Goal: Transaction & Acquisition: Purchase product/service

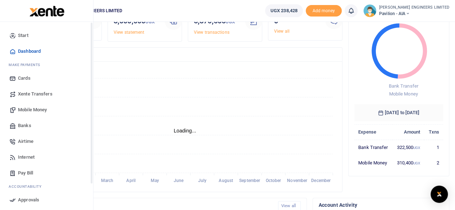
scroll to position [6, 6]
click at [34, 112] on span "Mobile Money" at bounding box center [32, 110] width 29 height 7
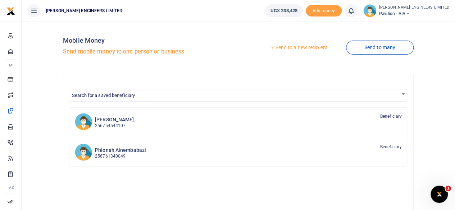
click at [304, 48] on link "Send to a new recipient" at bounding box center [299, 47] width 94 height 13
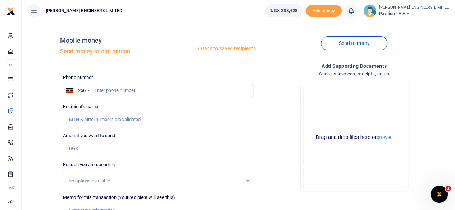
click at [102, 92] on input "text" at bounding box center [158, 91] width 190 height 14
type input "777075879"
type input "[PERSON_NAME]"
click at [108, 90] on input "777075879" at bounding box center [158, 91] width 190 height 14
click at [113, 90] on input "777075879" at bounding box center [158, 91] width 190 height 14
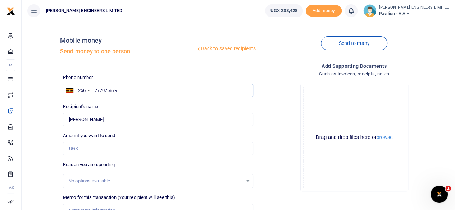
click at [101, 90] on input "777075879" at bounding box center [158, 91] width 190 height 14
click at [108, 90] on input "777075879" at bounding box center [158, 91] width 190 height 14
click at [103, 90] on input "777075879" at bounding box center [158, 91] width 190 height 14
click at [107, 90] on input "777075879" at bounding box center [158, 91] width 190 height 14
click at [99, 90] on input "777075879" at bounding box center [158, 91] width 190 height 14
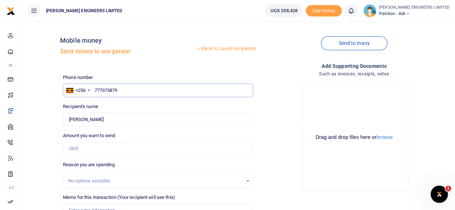
click at [104, 90] on input "777075879" at bounding box center [158, 91] width 190 height 14
click at [108, 90] on input "777075879" at bounding box center [158, 91] width 190 height 14
click at [110, 90] on input "777075879" at bounding box center [158, 91] width 190 height 14
click at [112, 90] on input "777075879" at bounding box center [158, 91] width 190 height 14
click at [116, 90] on input "777075879" at bounding box center [158, 91] width 190 height 14
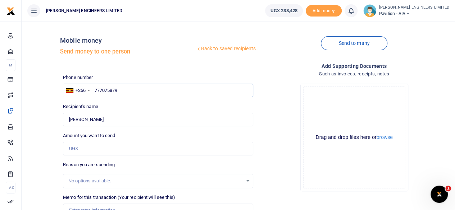
click at [118, 90] on input "777075879" at bounding box center [158, 91] width 190 height 14
click at [105, 90] on input "777075879" at bounding box center [158, 91] width 190 height 14
click at [109, 90] on input "777075879" at bounding box center [158, 91] width 190 height 14
click at [110, 90] on input "777075879" at bounding box center [158, 91] width 190 height 14
click at [113, 90] on input "777075879" at bounding box center [158, 91] width 190 height 14
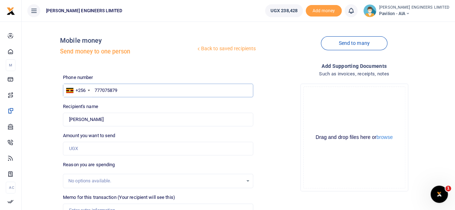
click at [115, 90] on input "777075879" at bounding box center [158, 91] width 190 height 14
drag, startPoint x: 117, startPoint y: 90, endPoint x: 95, endPoint y: 90, distance: 22.3
click at [95, 90] on input "777075879" at bounding box center [158, 91] width 190 height 14
click at [96, 90] on input "777075879" at bounding box center [158, 91] width 190 height 14
click at [99, 90] on input "777075879" at bounding box center [158, 91] width 190 height 14
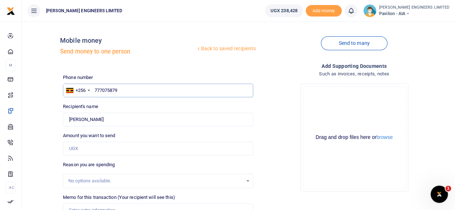
click at [102, 90] on input "777075879" at bounding box center [158, 91] width 190 height 14
click at [105, 90] on input "777075879" at bounding box center [158, 91] width 190 height 14
click at [109, 90] on input "777075879" at bounding box center [158, 91] width 190 height 14
click at [117, 90] on input "777075879" at bounding box center [158, 91] width 190 height 14
click at [102, 89] on input "777075879" at bounding box center [158, 91] width 190 height 14
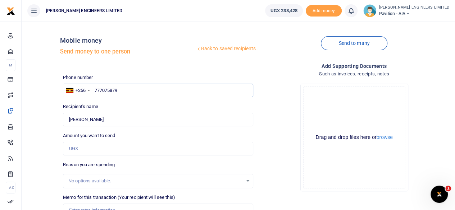
click at [104, 89] on input "777075879" at bounding box center [158, 91] width 190 height 14
click at [101, 90] on input "777075879" at bounding box center [158, 91] width 190 height 14
click at [107, 90] on input "777075879" at bounding box center [158, 91] width 190 height 14
click at [113, 90] on input "777075879" at bounding box center [158, 91] width 190 height 14
click at [118, 90] on input "777075879" at bounding box center [158, 91] width 190 height 14
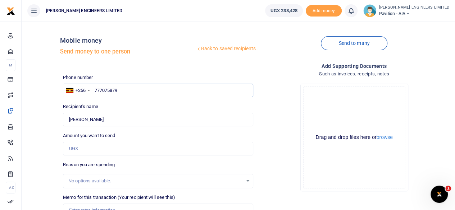
click at [113, 90] on input "777075879" at bounding box center [158, 91] width 190 height 14
click at [108, 90] on input "777075879" at bounding box center [158, 91] width 190 height 14
click at [102, 90] on input "777075879" at bounding box center [158, 91] width 190 height 14
drag, startPoint x: 118, startPoint y: 90, endPoint x: 96, endPoint y: 90, distance: 22.3
click at [96, 90] on input "777075879" at bounding box center [158, 91] width 190 height 14
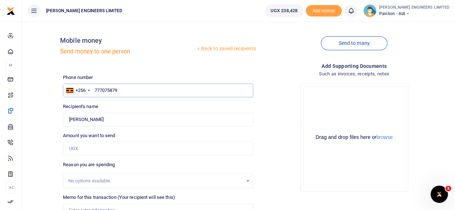
click at [122, 92] on input "777075879" at bounding box center [158, 91] width 190 height 14
drag, startPoint x: 95, startPoint y: 90, endPoint x: 119, endPoint y: 91, distance: 23.8
click at [119, 91] on input "777075879" at bounding box center [158, 91] width 190 height 14
click at [122, 91] on input "777075879" at bounding box center [158, 91] width 190 height 14
click at [111, 91] on input "777075879" at bounding box center [158, 91] width 190 height 14
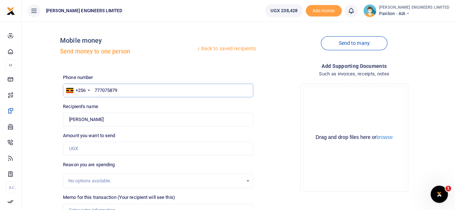
drag, startPoint x: 119, startPoint y: 90, endPoint x: 110, endPoint y: 90, distance: 8.3
click at [110, 90] on input "777075879" at bounding box center [158, 91] width 190 height 14
click at [120, 92] on input "777075879" at bounding box center [158, 91] width 190 height 14
drag, startPoint x: 110, startPoint y: 92, endPoint x: 103, endPoint y: 91, distance: 7.6
click at [103, 91] on input "777075879" at bounding box center [158, 91] width 190 height 14
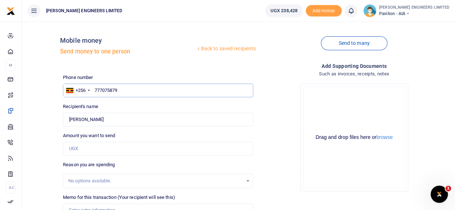
click at [123, 90] on input "777075879" at bounding box center [158, 91] width 190 height 14
drag, startPoint x: 118, startPoint y: 90, endPoint x: 110, endPoint y: 90, distance: 7.9
click at [110, 90] on input "777075879" at bounding box center [158, 91] width 190 height 14
click at [119, 90] on input "777087975" at bounding box center [158, 91] width 190 height 14
drag, startPoint x: 120, startPoint y: 90, endPoint x: 111, endPoint y: 90, distance: 8.6
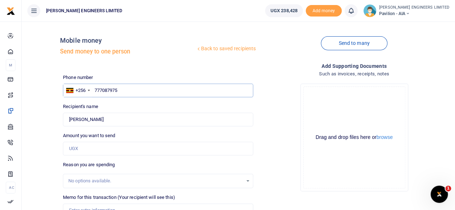
click at [111, 90] on input "777087975" at bounding box center [158, 91] width 190 height 14
click at [119, 91] on input "777097587" at bounding box center [158, 91] width 190 height 14
type input "7"
click at [95, 91] on input "text" at bounding box center [158, 91] width 190 height 14
click at [137, 89] on input "text" at bounding box center [158, 91] width 190 height 14
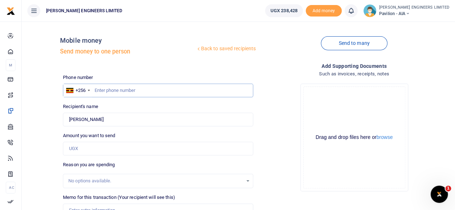
click at [117, 91] on input "text" at bounding box center [158, 91] width 190 height 14
click at [94, 89] on input "text" at bounding box center [158, 91] width 190 height 14
click at [95, 90] on input "text" at bounding box center [158, 91] width 190 height 14
click at [103, 90] on input "text" at bounding box center [158, 91] width 190 height 14
click at [95, 90] on input "text" at bounding box center [158, 91] width 190 height 14
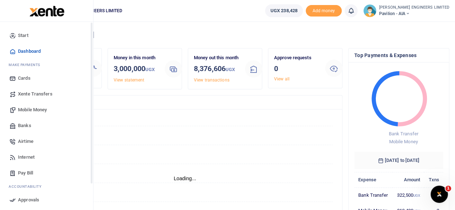
scroll to position [6, 6]
click at [37, 109] on span "Mobile Money" at bounding box center [32, 110] width 29 height 7
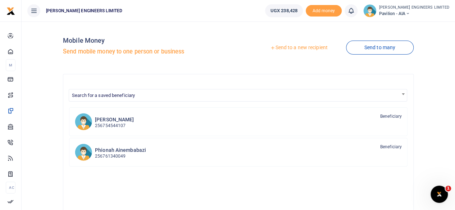
click at [288, 49] on link "Send to a new recipient" at bounding box center [299, 47] width 94 height 13
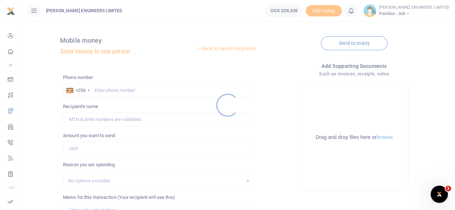
click at [100, 93] on div at bounding box center [227, 105] width 455 height 210
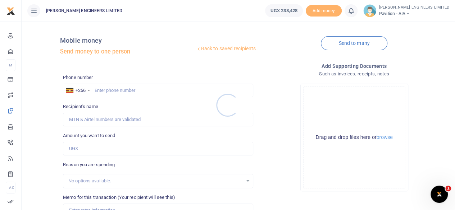
click at [104, 92] on div at bounding box center [227, 105] width 455 height 210
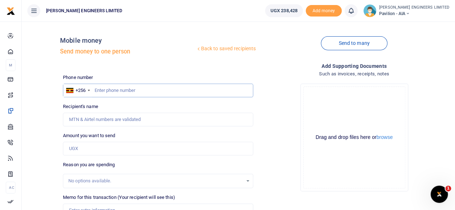
click at [100, 91] on input "text" at bounding box center [158, 91] width 190 height 14
type input "777075879"
type input "Martha Nalwanga"
click at [109, 121] on input "Found" at bounding box center [158, 120] width 190 height 14
click at [111, 122] on input "Found" at bounding box center [158, 120] width 190 height 14
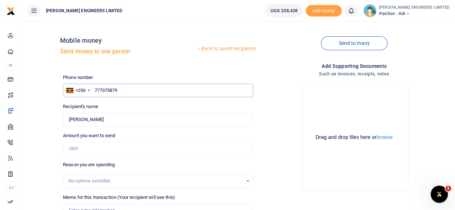
click at [120, 91] on input "777075879" at bounding box center [158, 91] width 190 height 14
click at [102, 90] on input "777075879" at bounding box center [158, 91] width 190 height 14
click at [107, 90] on input "777075879" at bounding box center [158, 91] width 190 height 14
click at [112, 89] on input "777075879" at bounding box center [158, 91] width 190 height 14
type input "777075979"
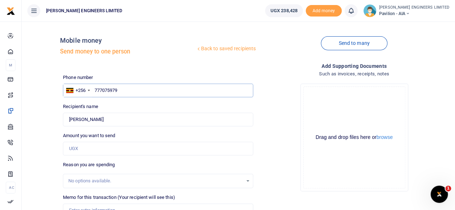
type input "Frank Ssenabulya"
click at [120, 88] on input "777075979" at bounding box center [158, 91] width 190 height 14
type input "777075979"
click at [91, 150] on input "Amount you want to send" at bounding box center [158, 149] width 190 height 14
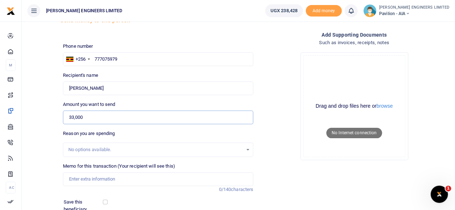
scroll to position [48, 0]
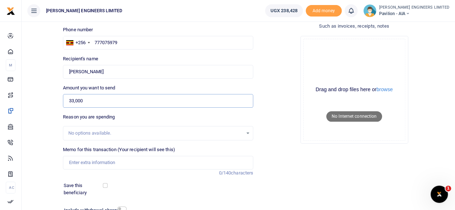
type input "33,000"
click at [79, 163] on input "Memo for this transaction (Your recipient will see this)" at bounding box center [158, 163] width 190 height 14
click at [73, 162] on input "Memo for this transaction (Your recipient will see this)" at bounding box center [158, 163] width 190 height 14
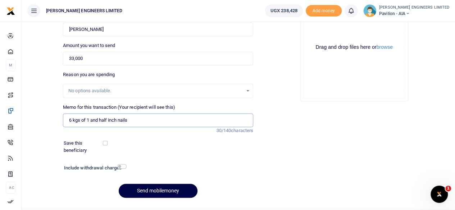
scroll to position [96, 0]
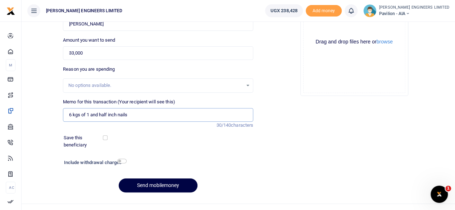
type input "6 kgs of 1 and half inch nails"
click at [123, 162] on input "checkbox" at bounding box center [121, 161] width 9 height 5
checkbox input "true"
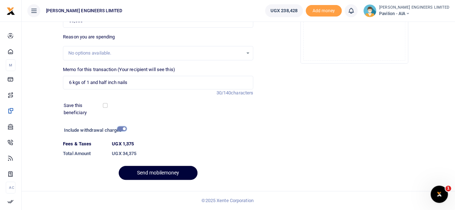
scroll to position [127, 0]
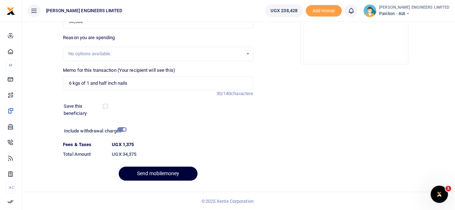
click at [166, 174] on button "Send mobilemoney" at bounding box center [158, 174] width 79 height 14
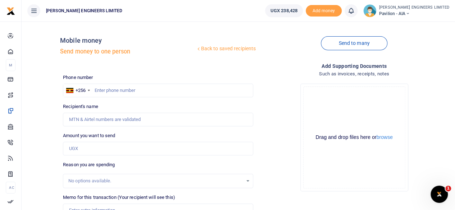
click at [355, 13] on icon at bounding box center [351, 11] width 7 height 8
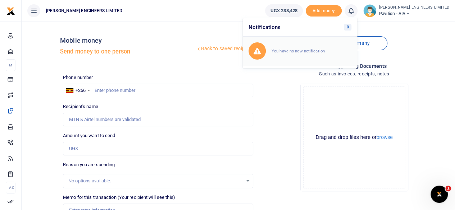
click at [323, 52] on small "You have no new notification" at bounding box center [298, 51] width 53 height 5
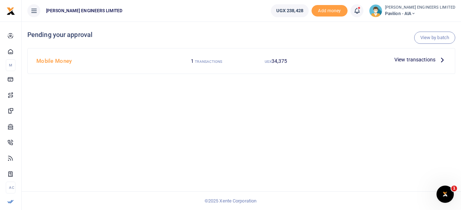
click at [415, 60] on span "View transactions" at bounding box center [414, 60] width 41 height 8
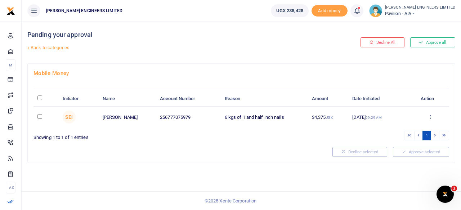
click at [40, 117] on input "checkbox" at bounding box center [39, 116] width 5 height 5
checkbox input "true"
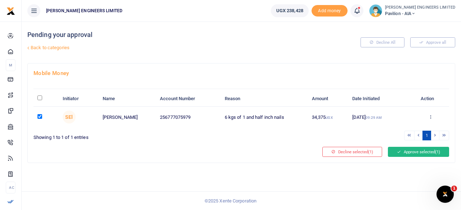
click at [404, 155] on button "Approve selected (1)" at bounding box center [418, 152] width 61 height 10
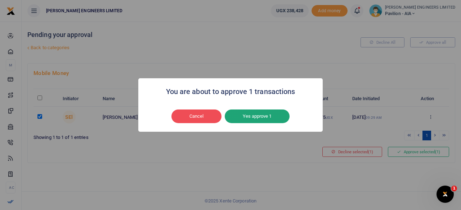
click at [257, 118] on button "Yes approve 1" at bounding box center [257, 117] width 65 height 14
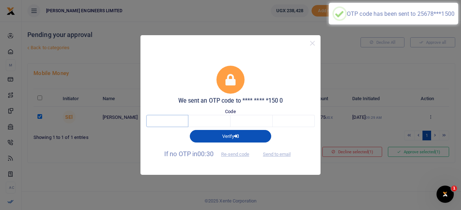
click at [169, 122] on input "text" at bounding box center [167, 121] width 42 height 12
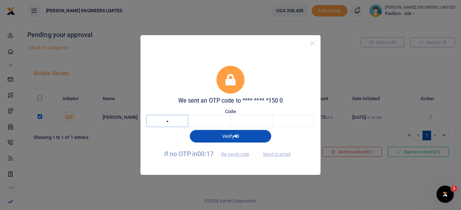
type input "4"
type input "2"
type input "5"
type input "2"
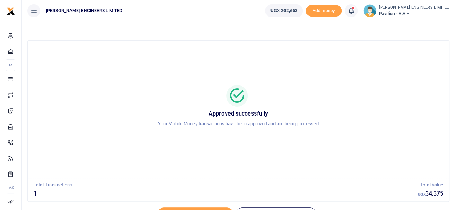
click at [410, 14] on icon at bounding box center [408, 13] width 4 height 5
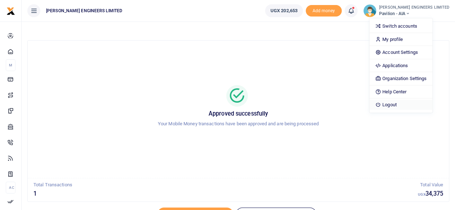
click at [411, 105] on link "Logout" at bounding box center [401, 105] width 63 height 10
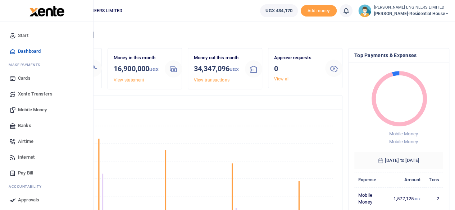
click at [32, 110] on span "Mobile Money" at bounding box center [32, 110] width 29 height 7
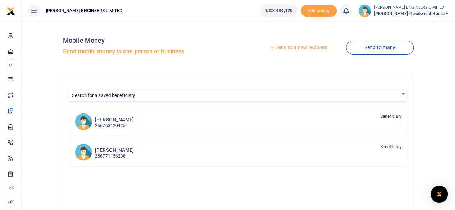
click at [295, 49] on link "Send to a new recipient" at bounding box center [299, 47] width 94 height 13
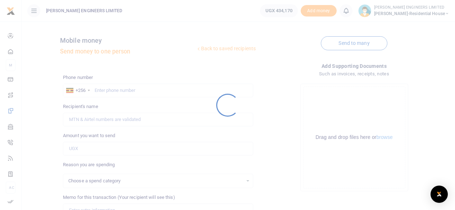
select select
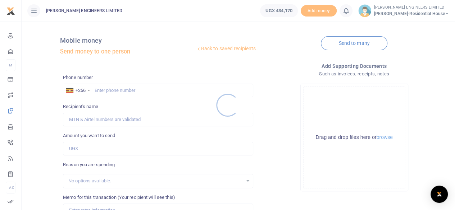
click at [98, 91] on div at bounding box center [227, 105] width 455 height 210
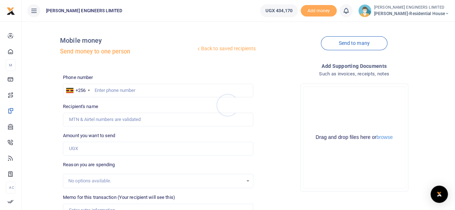
click at [102, 91] on div at bounding box center [227, 105] width 455 height 210
click at [102, 92] on input "text" at bounding box center [158, 91] width 190 height 14
click at [95, 91] on input "text" at bounding box center [158, 91] width 190 height 14
type input "779869761"
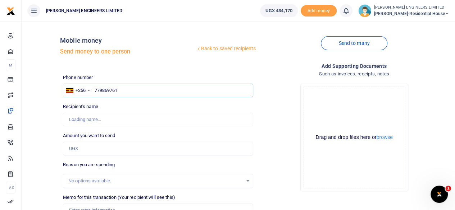
type input "[PERSON_NAME]"
type input "779869761"
click at [85, 149] on input "Amount you want to send" at bounding box center [158, 149] width 190 height 14
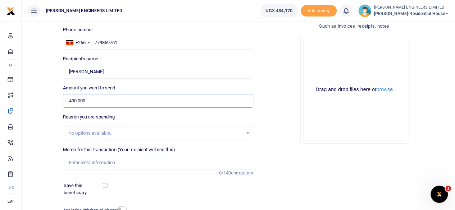
type input "400,000"
click at [73, 164] on input "Memo for this transaction (Your recipient will see this)" at bounding box center [158, 163] width 190 height 14
click at [144, 163] on input "Advance payment for fabrication of door" at bounding box center [158, 163] width 190 height 14
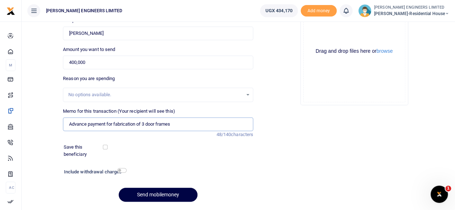
scroll to position [96, 0]
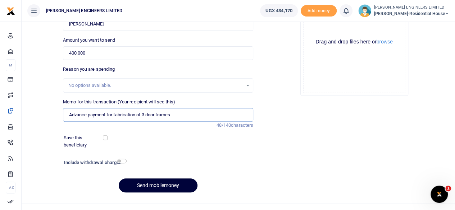
type input "Advance payment for fabrication of 3 door frames"
click at [162, 187] on button "Send mobilemoney" at bounding box center [158, 186] width 79 height 14
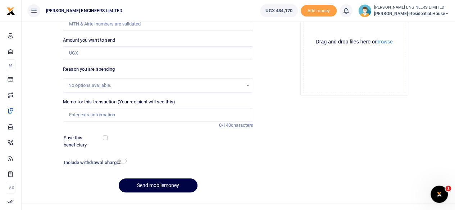
click at [350, 12] on icon at bounding box center [346, 11] width 7 height 8
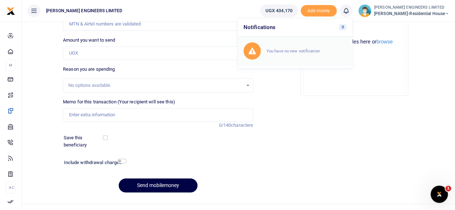
click at [291, 51] on small "You have no new notification" at bounding box center [293, 51] width 53 height 5
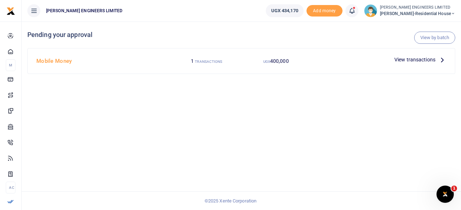
click at [405, 61] on span "View transactions" at bounding box center [414, 60] width 41 height 8
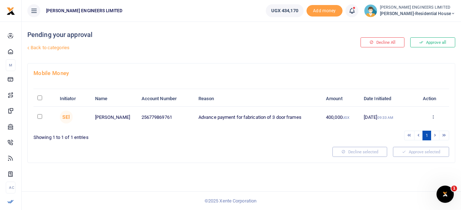
click at [39, 118] on input "checkbox" at bounding box center [39, 116] width 5 height 5
checkbox input "true"
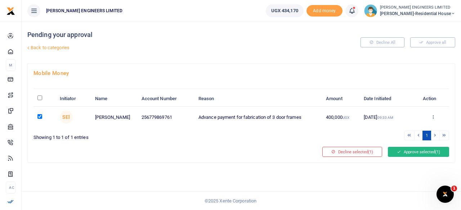
click at [403, 153] on button "Approve selected (1)" at bounding box center [418, 152] width 61 height 10
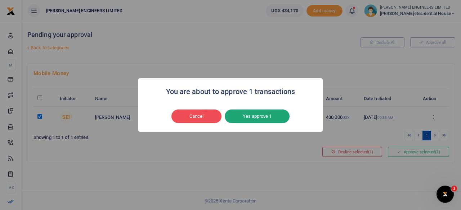
click at [261, 115] on button "Yes approve 1" at bounding box center [257, 117] width 65 height 14
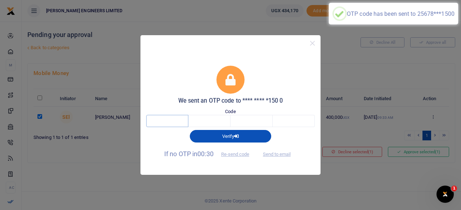
click at [166, 121] on input "text" at bounding box center [167, 121] width 42 height 12
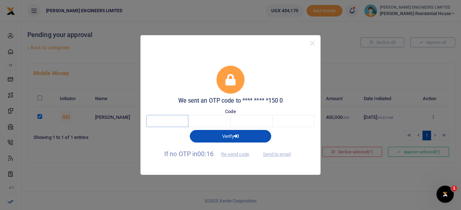
click at [167, 121] on input "text" at bounding box center [167, 121] width 42 height 12
type input "7"
type input "4"
type input "0"
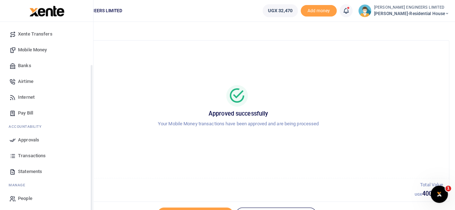
scroll to position [62, 0]
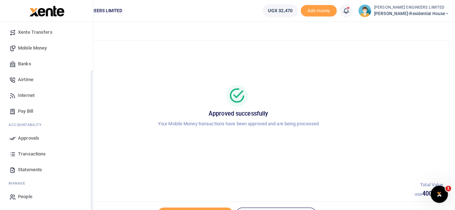
click at [33, 155] on span "Transactions" at bounding box center [32, 154] width 28 height 7
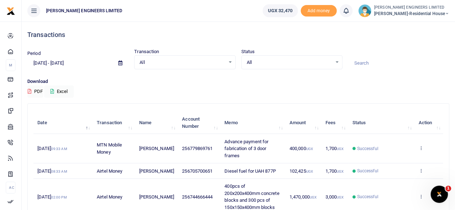
click at [447, 14] on icon at bounding box center [447, 13] width 4 height 5
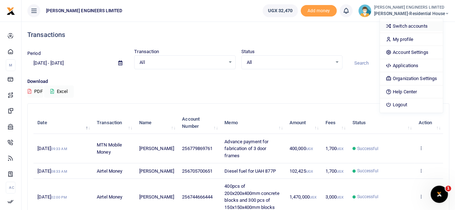
click at [413, 27] on link "Switch accounts" at bounding box center [411, 26] width 63 height 10
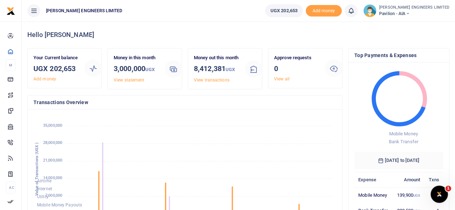
click at [410, 14] on icon at bounding box center [408, 13] width 4 height 5
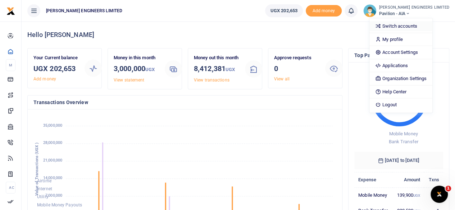
click at [409, 24] on link "Switch accounts" at bounding box center [401, 26] width 63 height 10
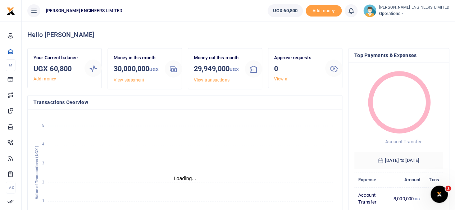
scroll to position [6, 6]
click at [405, 13] on icon at bounding box center [402, 13] width 4 height 5
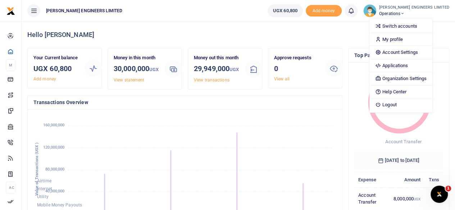
click at [278, 29] on div "Hello [PERSON_NAME]" at bounding box center [238, 35] width 422 height 27
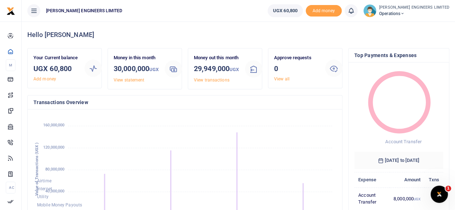
click at [405, 14] on icon at bounding box center [402, 13] width 4 height 5
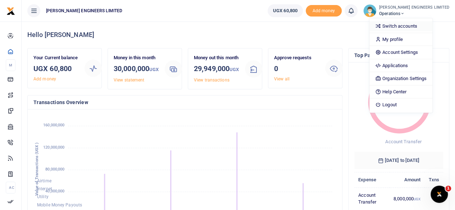
click at [406, 26] on link "Switch accounts" at bounding box center [401, 26] width 63 height 10
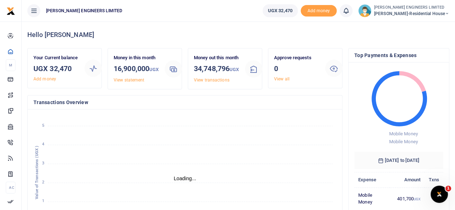
scroll to position [6, 6]
click at [447, 13] on icon at bounding box center [447, 13] width 4 height 5
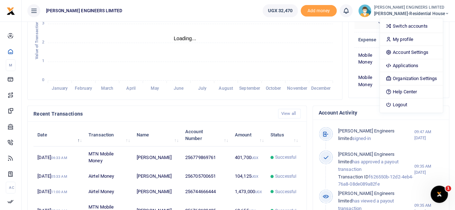
scroll to position [0, 0]
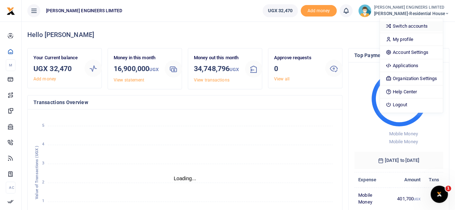
click at [417, 27] on link "Switch accounts" at bounding box center [411, 26] width 63 height 10
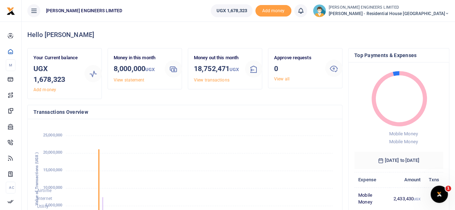
click at [447, 13] on icon at bounding box center [447, 13] width 4 height 5
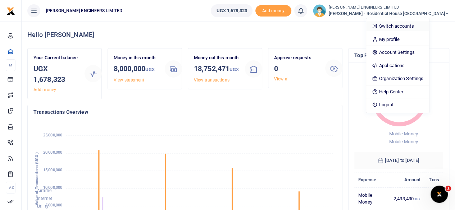
click at [423, 25] on link "Switch accounts" at bounding box center [397, 26] width 63 height 10
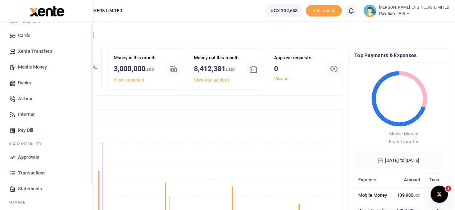
scroll to position [48, 0]
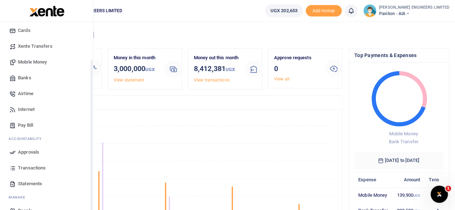
click at [28, 169] on span "Transactions" at bounding box center [32, 168] width 28 height 7
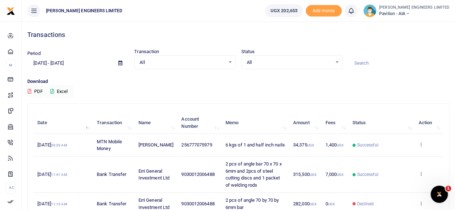
click at [410, 14] on icon at bounding box center [408, 13] width 4 height 5
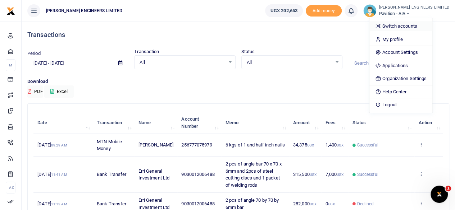
click at [411, 27] on link "Switch accounts" at bounding box center [401, 26] width 63 height 10
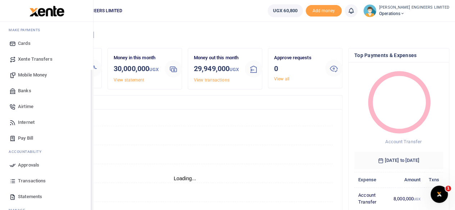
scroll to position [62, 0]
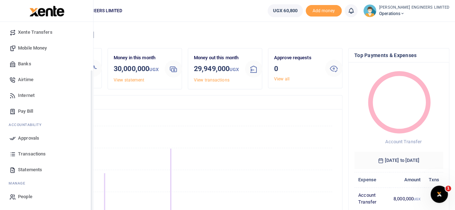
click at [31, 155] on span "Transactions" at bounding box center [32, 154] width 28 height 7
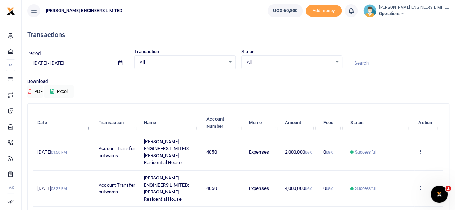
scroll to position [48, 0]
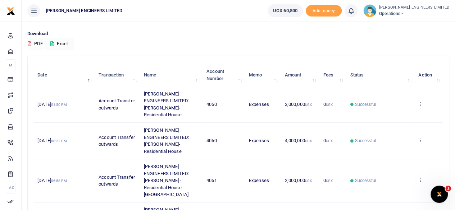
click at [405, 13] on icon at bounding box center [402, 13] width 4 height 5
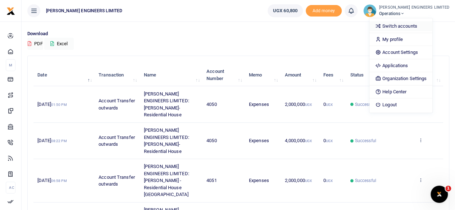
click at [410, 26] on link "Switch accounts" at bounding box center [401, 26] width 63 height 10
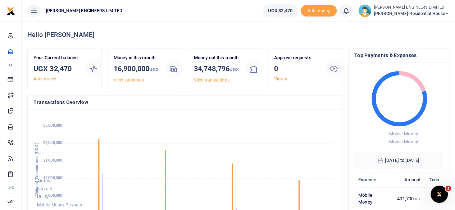
click at [448, 13] on icon at bounding box center [447, 13] width 4 height 5
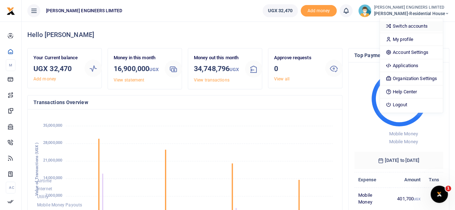
click at [421, 24] on link "Switch accounts" at bounding box center [411, 26] width 63 height 10
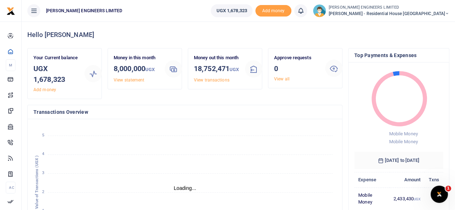
scroll to position [6, 6]
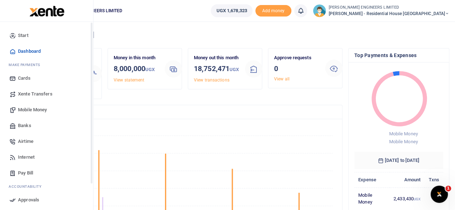
click at [39, 96] on span "Xente Transfers" at bounding box center [35, 94] width 35 height 7
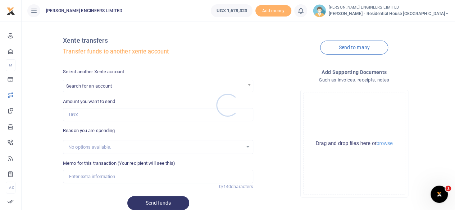
click at [86, 87] on div at bounding box center [227, 105] width 455 height 210
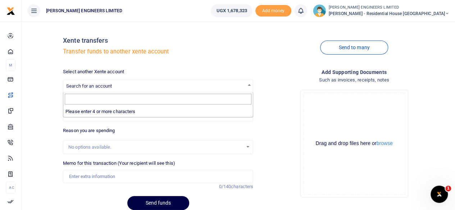
click at [86, 87] on span "Search for an account" at bounding box center [89, 85] width 46 height 5
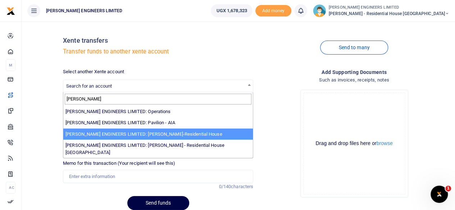
type input "[PERSON_NAME]"
select select "4050"
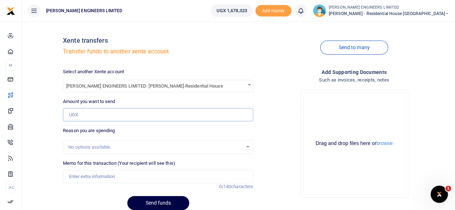
drag, startPoint x: 77, startPoint y: 115, endPoint x: 82, endPoint y: 116, distance: 5.2
click at [77, 115] on input "Amount you want to send" at bounding box center [158, 115] width 190 height 14
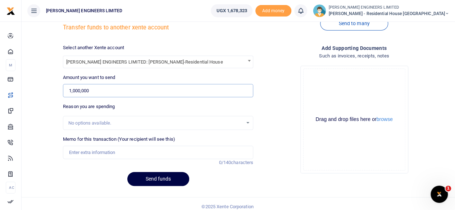
scroll to position [30, 0]
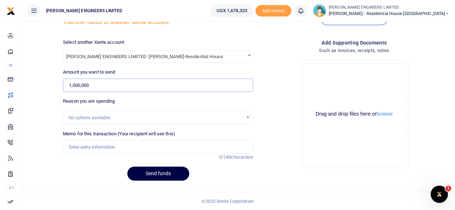
type input "1,000,000"
click at [88, 149] on input "Memo for this transaction (Your recipient will see this)" at bounding box center [158, 148] width 190 height 14
type input "Expenses for [PERSON_NAME]"
click at [162, 172] on button "Send funds" at bounding box center [158, 174] width 62 height 14
click at [304, 11] on icon at bounding box center [300, 11] width 7 height 8
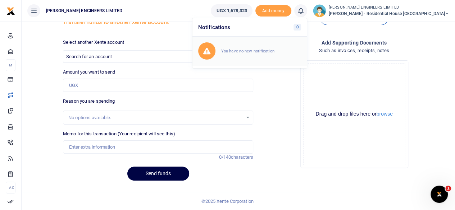
click at [275, 52] on small "You have no new notification" at bounding box center [247, 51] width 53 height 5
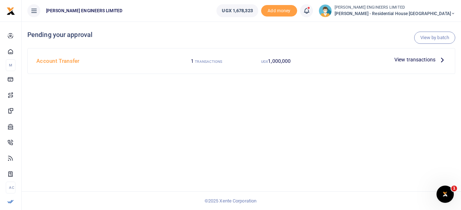
click at [410, 60] on span "View transactions" at bounding box center [414, 60] width 41 height 8
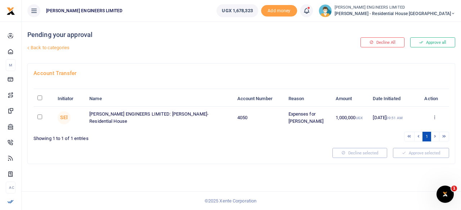
click at [37, 116] on input "checkbox" at bounding box center [39, 117] width 5 height 5
checkbox input "true"
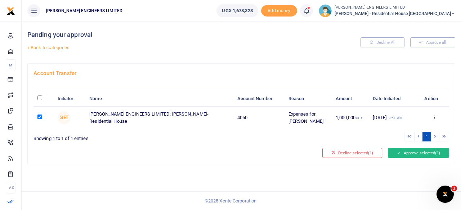
click at [405, 154] on button "Approve selected (1)" at bounding box center [418, 153] width 61 height 10
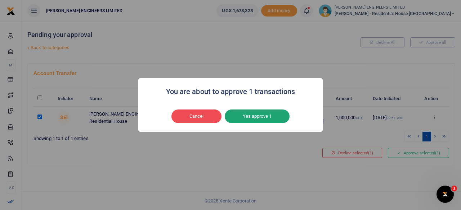
click at [248, 116] on button "Yes approve 1" at bounding box center [257, 117] width 65 height 14
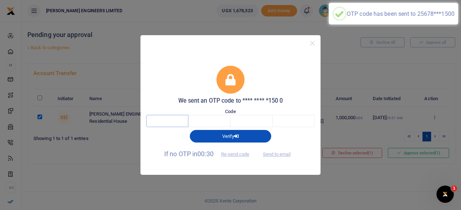
click at [172, 122] on input "text" at bounding box center [167, 121] width 42 height 12
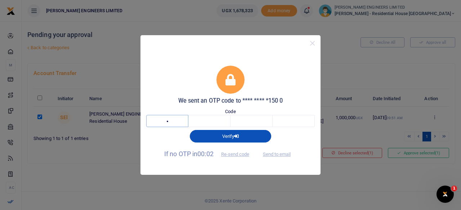
type input "4"
type input "0"
type input "7"
type input "4"
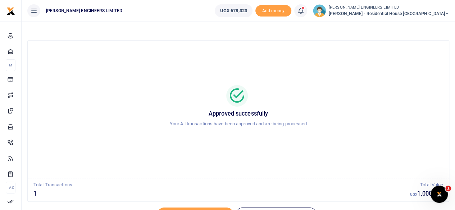
click at [447, 14] on icon at bounding box center [447, 13] width 4 height 5
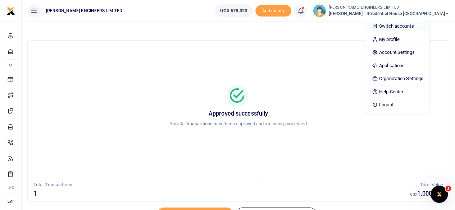
click at [420, 24] on link "Switch accounts" at bounding box center [397, 26] width 63 height 10
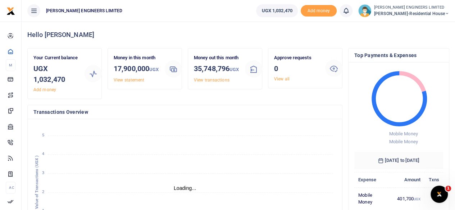
scroll to position [6, 6]
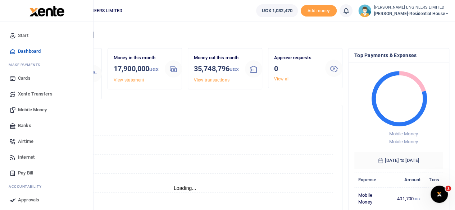
click at [28, 125] on span "Banks" at bounding box center [24, 125] width 13 height 7
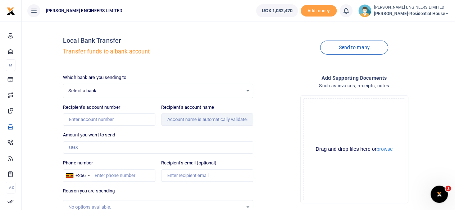
click at [106, 92] on span "Select a bank" at bounding box center [155, 90] width 175 height 7
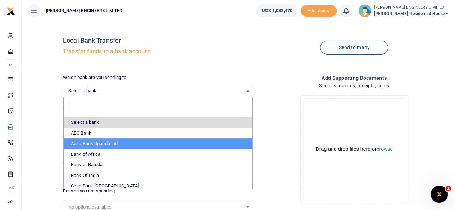
click at [102, 143] on li "Absa Bank Uganda Ltd" at bounding box center [158, 144] width 189 height 11
select select "ABSA"
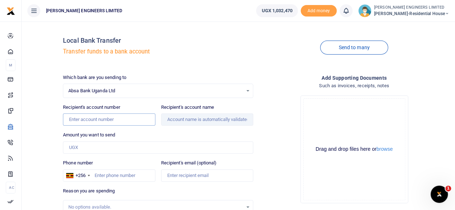
click at [75, 120] on input "Recipient's account number" at bounding box center [109, 120] width 92 height 12
type input "6006465135"
click at [198, 120] on input "Recipient's account name" at bounding box center [207, 120] width 92 height 12
click at [81, 146] on input "Amount you want to send" at bounding box center [158, 148] width 190 height 12
type input "Framera Enterprises Limited"
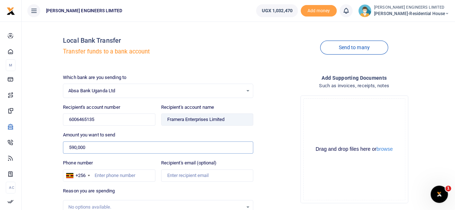
type input "590,000"
click at [103, 175] on input "Phone number" at bounding box center [109, 176] width 92 height 12
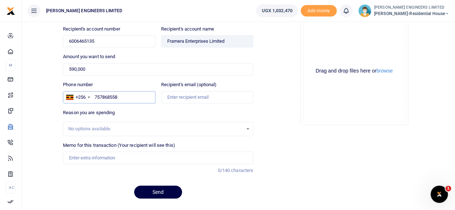
scroll to position [95, 0]
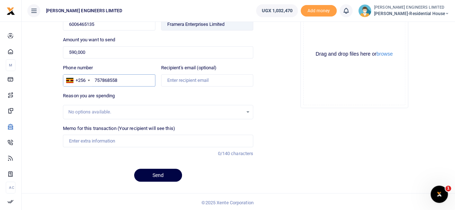
type input "757868558"
click at [72, 140] on input "Memo for this transaction (Your recipient will see this)" at bounding box center [158, 141] width 190 height 12
click at [151, 139] on input "4 ltrs of linseed oil and non toxic bitumenious" at bounding box center [158, 141] width 190 height 12
click at [164, 139] on input "4 ltrs of linseed oil and non toxic bituminious" at bounding box center [158, 141] width 190 height 12
click at [150, 143] on input "4 ltrs of linseed oil and non toxic bituminious" at bounding box center [158, 141] width 190 height 12
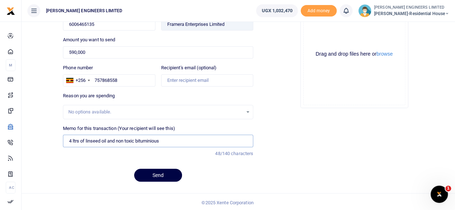
click at [117, 140] on input "4 ltrs of linseed oil and non toxic bituminious" at bounding box center [158, 141] width 190 height 12
click at [162, 140] on input "4 ltrs of linseed oil and 4 ltrs non toxic bituminious" at bounding box center [158, 141] width 190 height 12
click at [175, 140] on input "4 ltrs of linseed oil and 4 ltrs non toxic bituminious" at bounding box center [158, 141] width 190 height 12
click at [197, 139] on input "4 ltrs of linseed oil and 4 ltrs non toxic bituminious and 3 pcs of 4 inc brush…" at bounding box center [158, 141] width 190 height 12
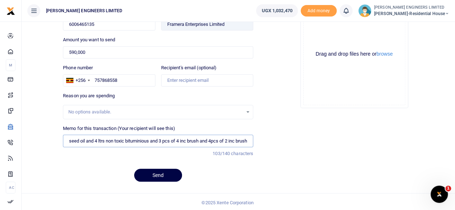
scroll to position [0, 27]
click at [246, 143] on input "4 ltrs of linseed oil and 4 ltrs non toxic bituminious and 3 pcs of 4 inc brush…" at bounding box center [158, 141] width 190 height 12
click at [69, 139] on input "4 ltrs of linseed oil and 4 ltrs non toxic bituminious and 3 pcs of 4 inc brush…" at bounding box center [158, 141] width 190 height 12
drag, startPoint x: 107, startPoint y: 140, endPoint x: 109, endPoint y: 145, distance: 5.3
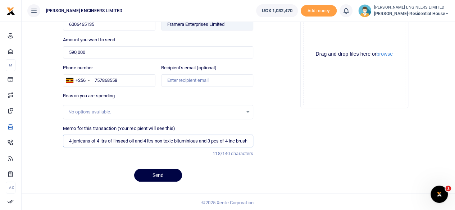
click at [107, 140] on input "4 jerricans of 4 ltrs of linseed oil and 4 ltrs non toxic bituminious and 3 pcs…" at bounding box center [158, 141] width 190 height 12
click at [111, 141] on input "4 jerricans of 4 ltr of linseed oil and 4 ltrs non toxic bituminious and 3 pcs …" at bounding box center [158, 141] width 190 height 12
click at [132, 141] on input "4 jerricans of 4 ltr linseed oil and 4 ltrs non toxic bituminious and 3 pcs of …" at bounding box center [158, 141] width 190 height 12
click at [137, 141] on input "4 jerricans of 4 ltr linseed oil and 4 ltrs non toxic bituminious and 3 pcs of …" at bounding box center [158, 141] width 190 height 12
click at [90, 141] on input "4 jerricans of 4 ltr linseed oil and 2 tins of 4 ltrs non toxic bituminious and…" at bounding box center [158, 141] width 190 height 12
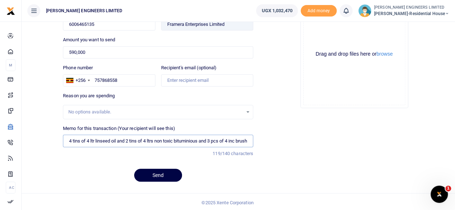
click at [124, 142] on input "4 tins of 4 ltr linseed oil and 2 tins of 4 ltrs non toxic bituminious and 3 pc…" at bounding box center [158, 141] width 190 height 12
click at [149, 139] on input "4 tins of 4 ltr linseed oil and 2 tins of 4 ltrs non toxic bituminious and 3 pc…" at bounding box center [158, 141] width 190 height 12
click at [213, 138] on input "4 tins of 4 ltr linseed oil and 2 tins of 4 ltrs non toxic bituminious and 3 pc…" at bounding box center [158, 141] width 190 height 12
click at [223, 140] on input "4 tins of 4 ltr linseed oil and 2 tins of 4 ltrs non toxic bituminious and 4 pc…" at bounding box center [158, 141] width 190 height 12
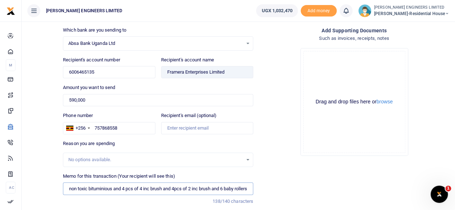
scroll to position [95, 0]
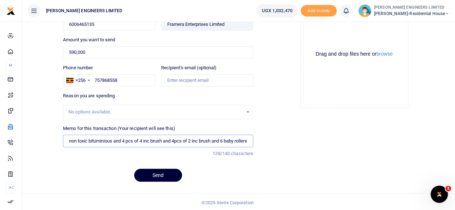
type input "4 tins of 4 ltr linseed oil and 2 tins of 4 ltrs non toxic bituminious and 4 pc…"
click at [163, 175] on button "Send" at bounding box center [158, 175] width 48 height 13
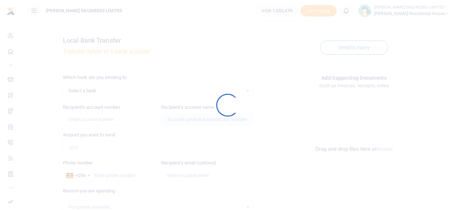
scroll to position [95, 0]
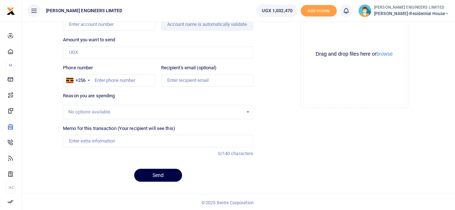
click at [353, 12] on link at bounding box center [346, 10] width 13 height 13
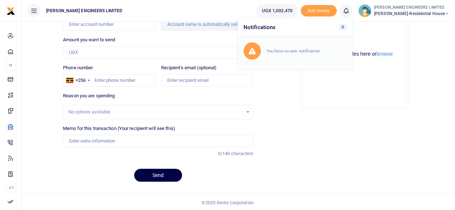
click at [296, 49] on small "You have no new notification" at bounding box center [293, 51] width 53 height 5
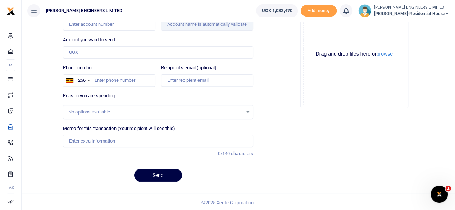
scroll to position [0, 0]
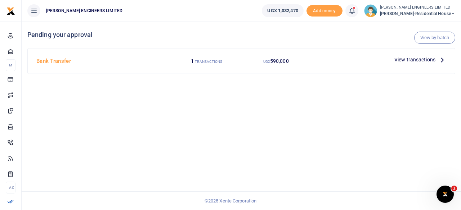
click at [407, 59] on span "View transactions" at bounding box center [414, 60] width 41 height 8
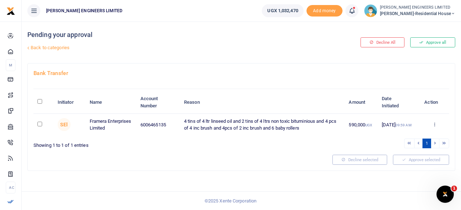
click at [40, 122] on input "checkbox" at bounding box center [39, 124] width 5 height 5
checkbox input "true"
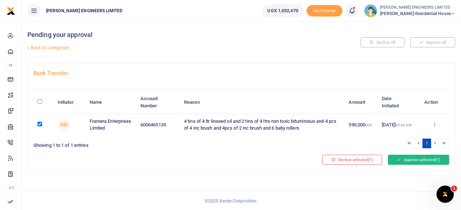
click at [404, 159] on button "Approve selected (1)" at bounding box center [418, 160] width 61 height 10
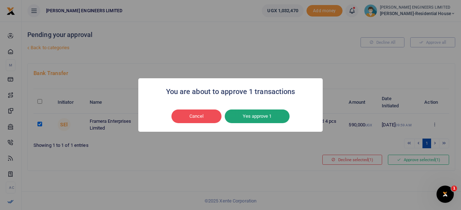
click at [264, 117] on button "Yes approve 1" at bounding box center [257, 117] width 65 height 14
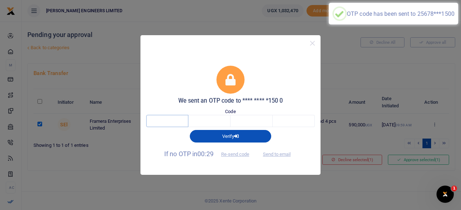
click at [176, 121] on input "text" at bounding box center [167, 121] width 42 height 12
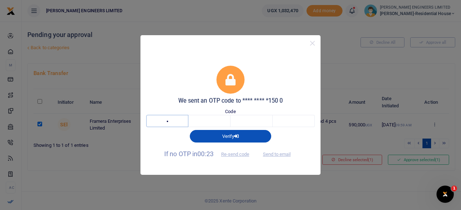
type input "7"
type input "2"
type input "0"
type input "5"
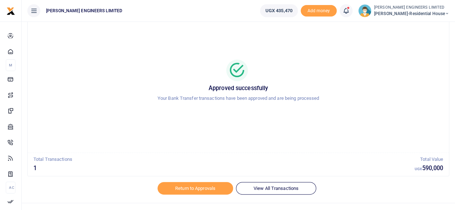
scroll to position [37, 0]
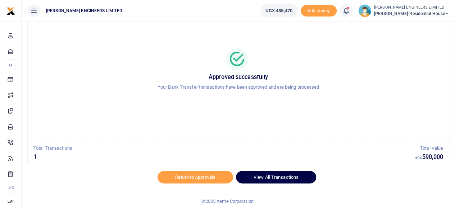
click at [264, 177] on link "View All Transactions" at bounding box center [276, 177] width 80 height 12
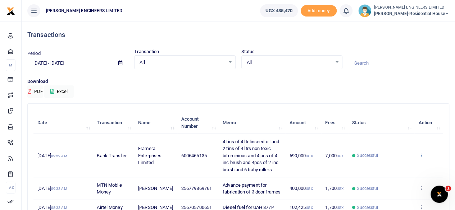
click at [420, 155] on icon at bounding box center [420, 155] width 5 height 5
click at [397, 166] on link "View details" at bounding box center [394, 167] width 57 height 10
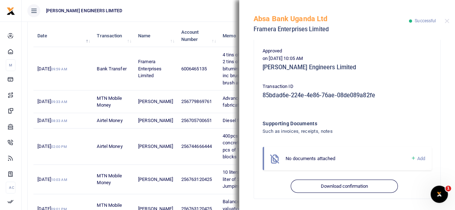
scroll to position [96, 0]
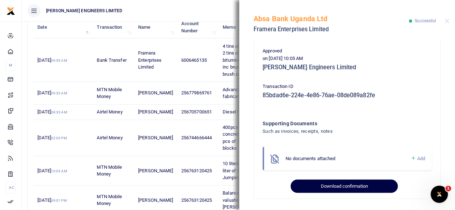
click at [340, 187] on button "Download confirmation" at bounding box center [344, 187] width 107 height 14
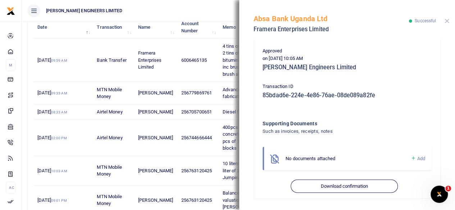
click at [447, 22] on button "Close" at bounding box center [447, 21] width 5 height 5
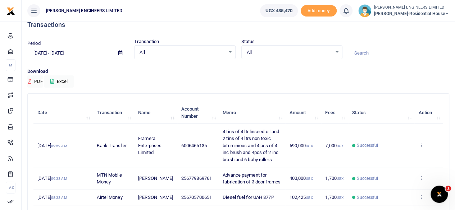
scroll to position [0, 0]
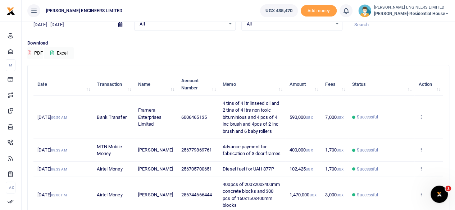
scroll to position [48, 0]
